Goal: Navigation & Orientation: Find specific page/section

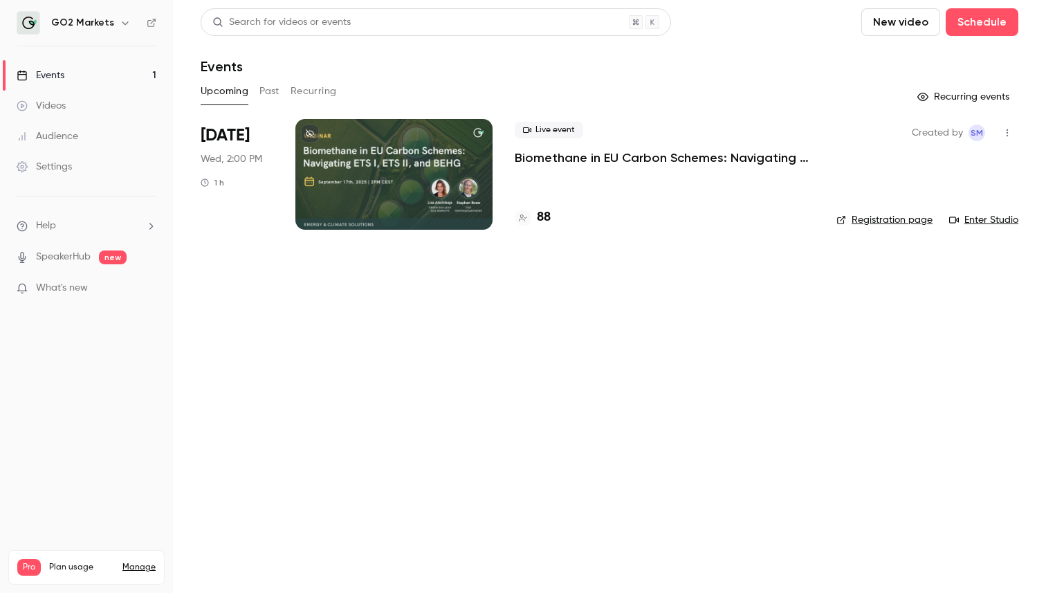
click at [622, 154] on p "Biomethane in EU Carbon Schemes: Navigating ETS I, ETS II, and BEHG" at bounding box center [665, 157] width 300 height 17
